Goal: Navigation & Orientation: Find specific page/section

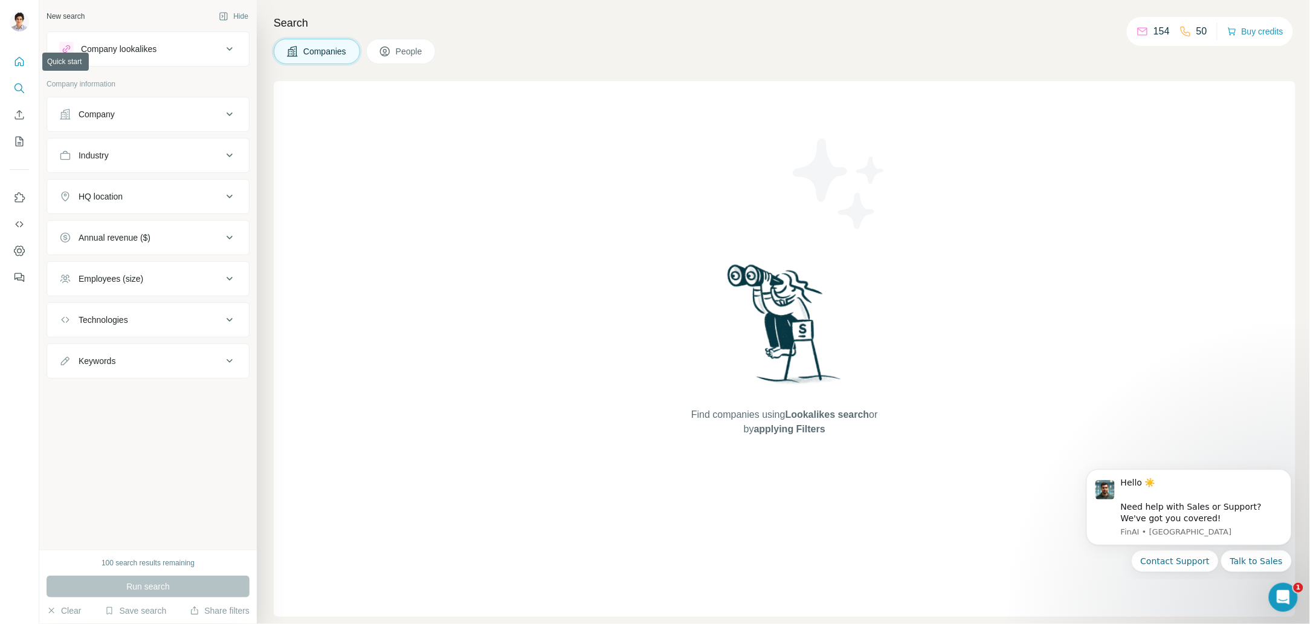
click at [28, 58] on button "Quick start" at bounding box center [19, 62] width 19 height 22
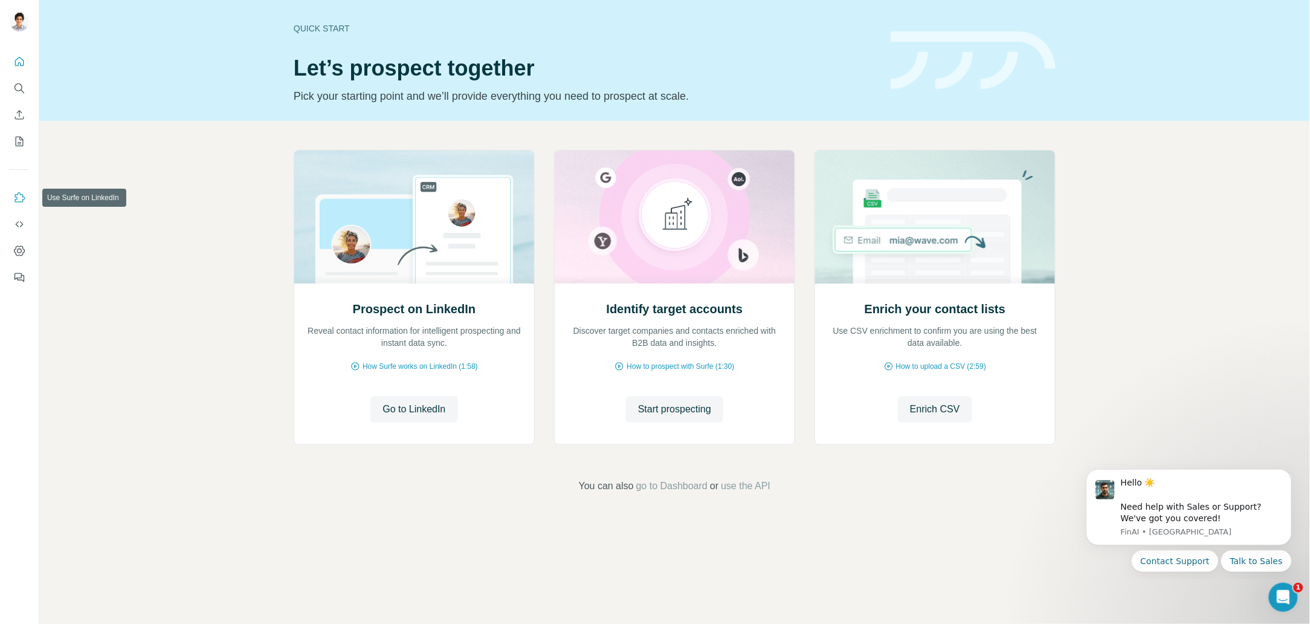
click at [19, 204] on button "Use Surfe on LinkedIn" at bounding box center [19, 198] width 19 height 22
click at [22, 91] on icon "Search" at bounding box center [23, 91] width 4 height 4
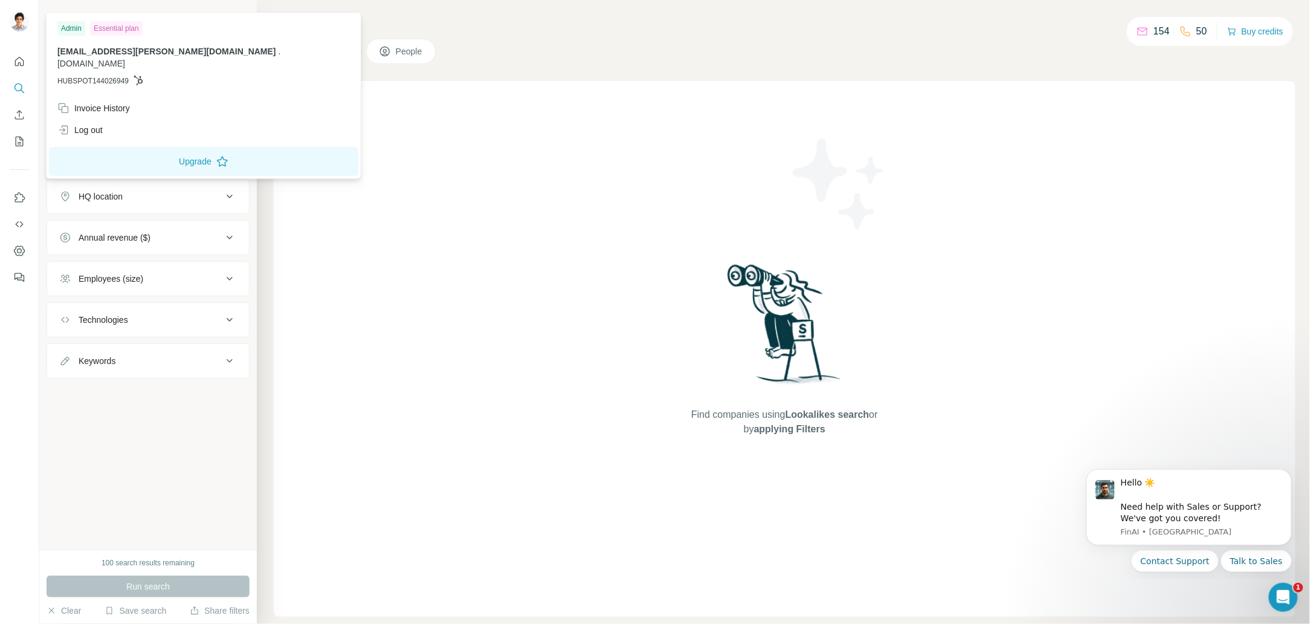
click at [24, 23] on img at bounding box center [19, 21] width 19 height 19
click at [22, 251] on icon "Dashboard" at bounding box center [19, 251] width 12 height 12
